Goal: Go to known website: Access a specific website the user already knows

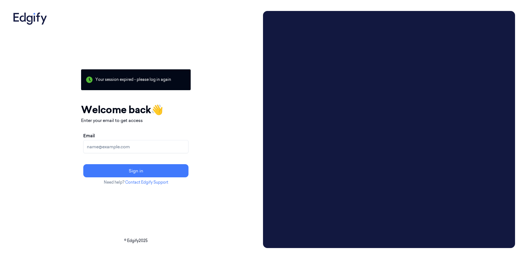
click at [121, 147] on input "Email" at bounding box center [135, 146] width 105 height 13
type input "[EMAIL_ADDRESS][DOMAIN_NAME]"
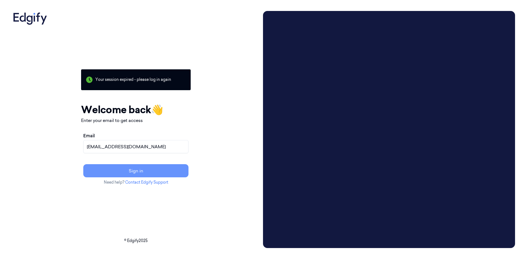
click at [142, 169] on button "Sign in" at bounding box center [135, 170] width 105 height 13
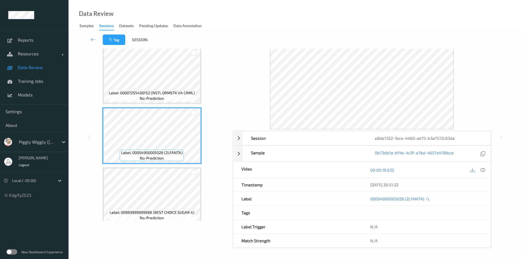
scroll to position [24, 0]
